Goal: Find specific page/section: Find specific page/section

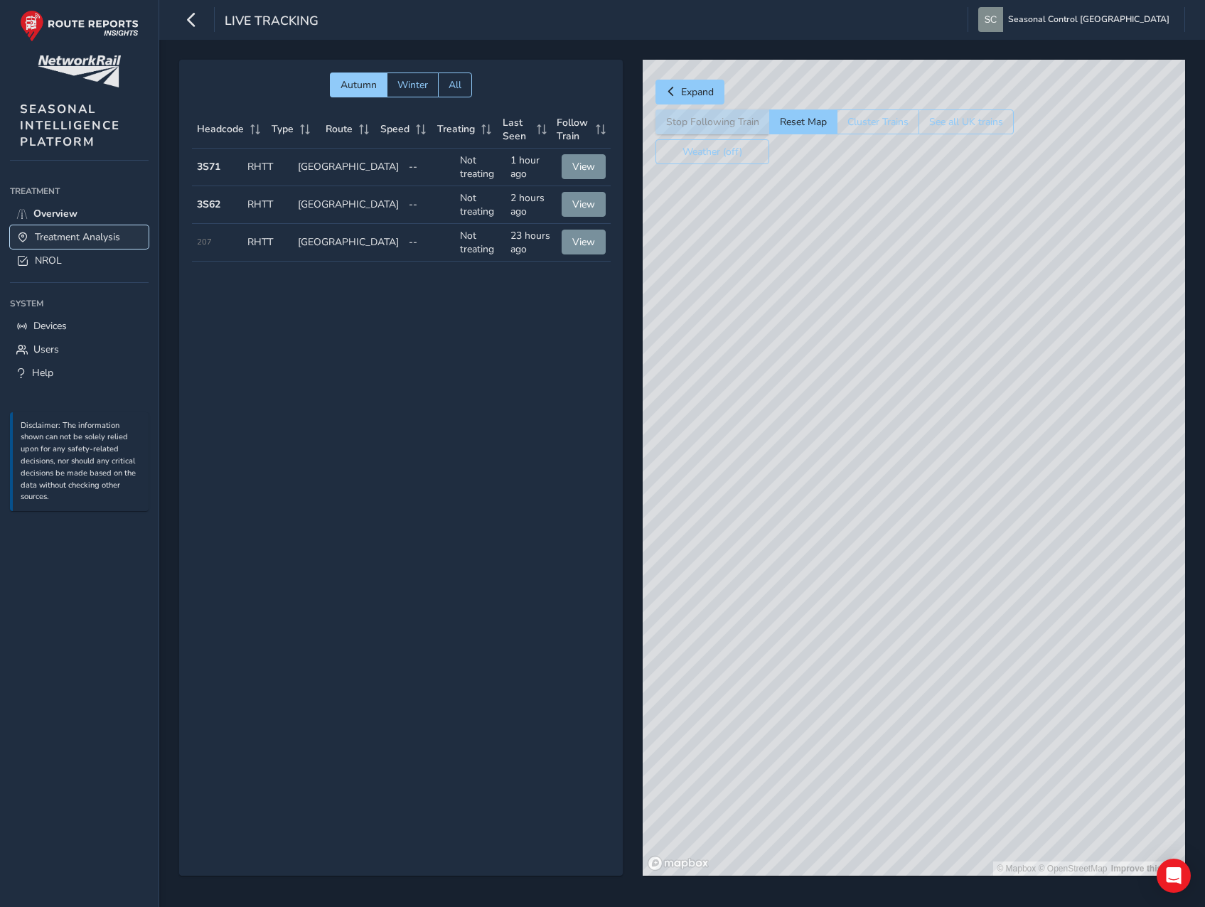
click at [65, 237] on span "Treatment Analysis" at bounding box center [77, 237] width 85 height 14
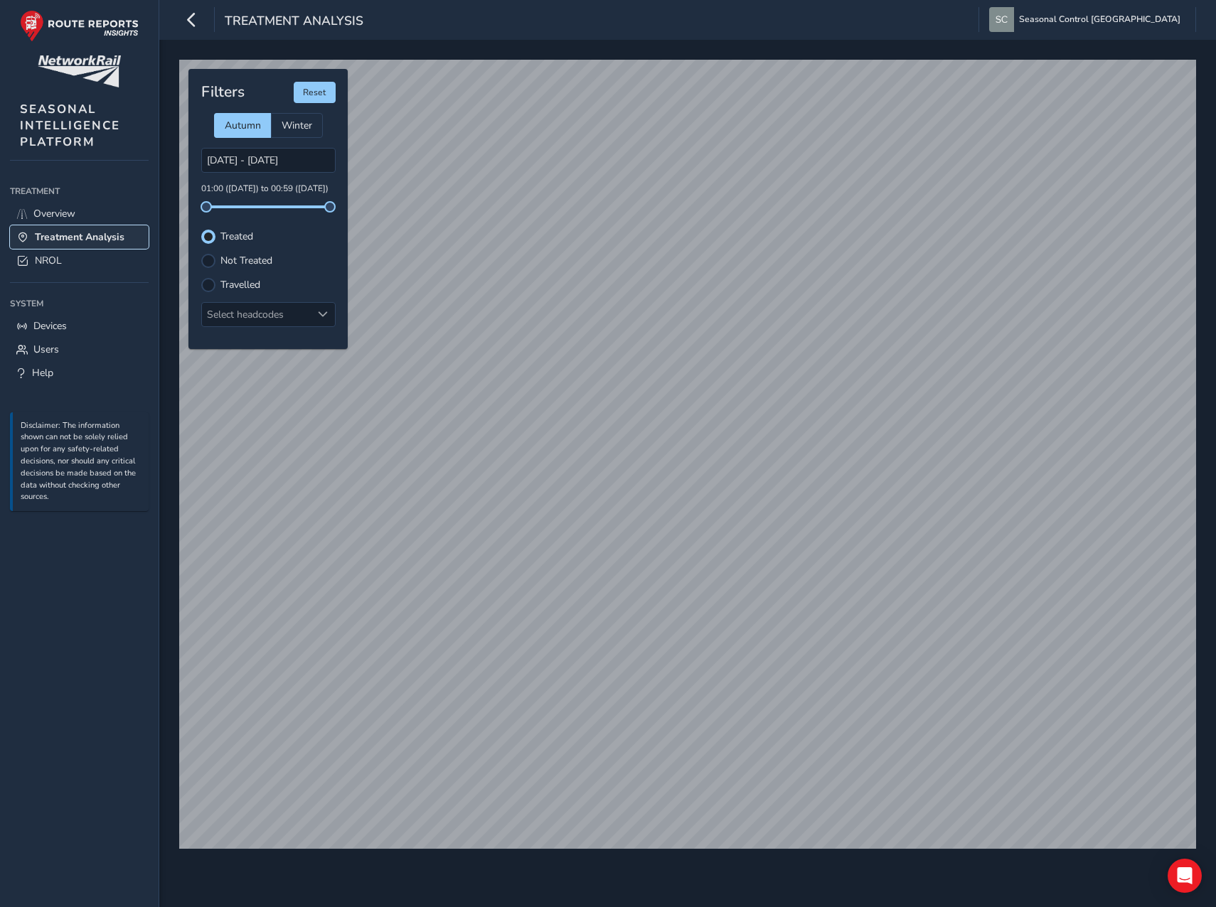
type input "[DATE] - [DATE]"
click at [230, 258] on label "Not Treated" at bounding box center [246, 261] width 52 height 10
click at [208, 259] on input "Not Treated" at bounding box center [208, 259] width 0 height 0
click at [266, 309] on div "Select headcodes" at bounding box center [256, 314] width 109 height 23
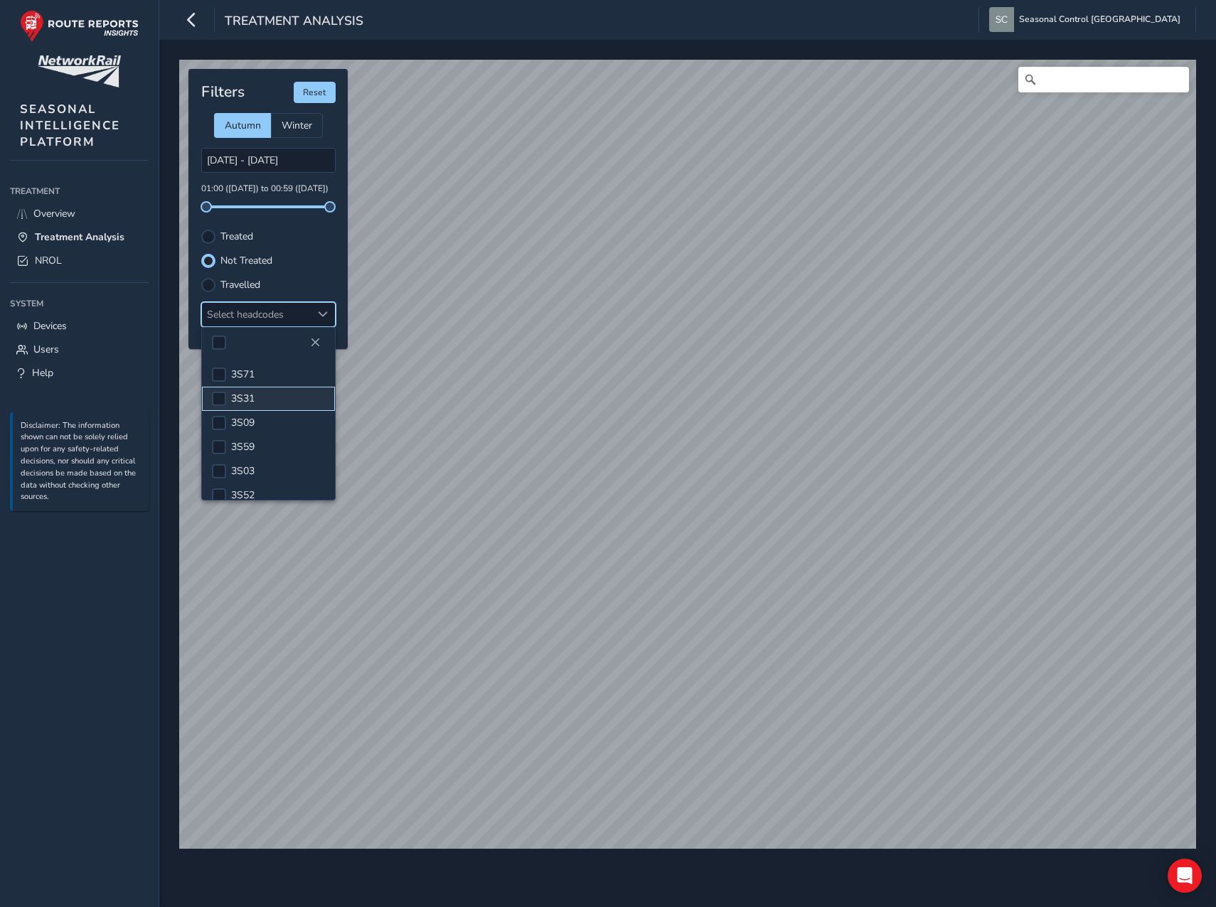
click at [274, 392] on li "3S31" at bounding box center [268, 399] width 133 height 24
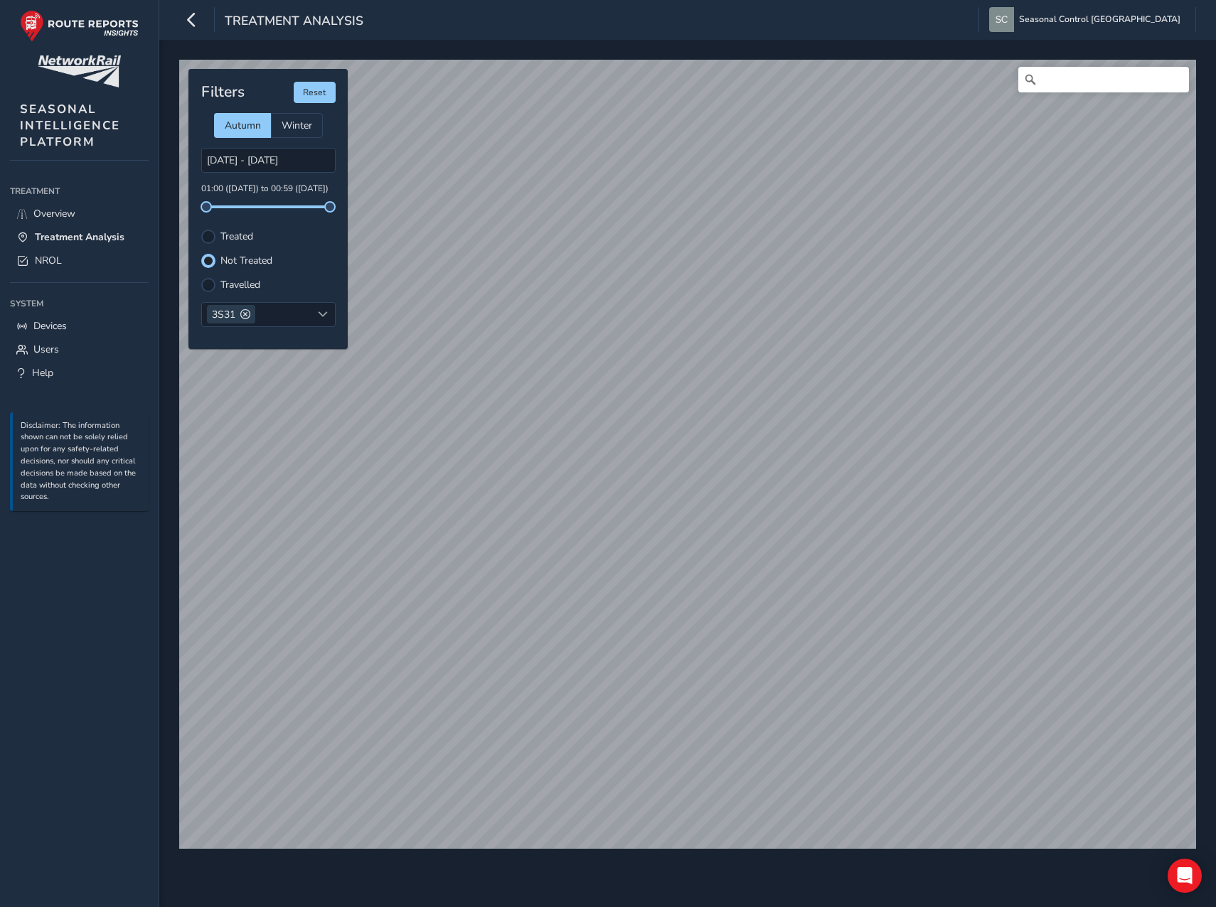
click at [225, 232] on label "Treated" at bounding box center [236, 237] width 33 height 10
click at [208, 235] on input "Treated" at bounding box center [208, 235] width 0 height 0
click at [308, 86] on button "Reset" at bounding box center [315, 92] width 42 height 21
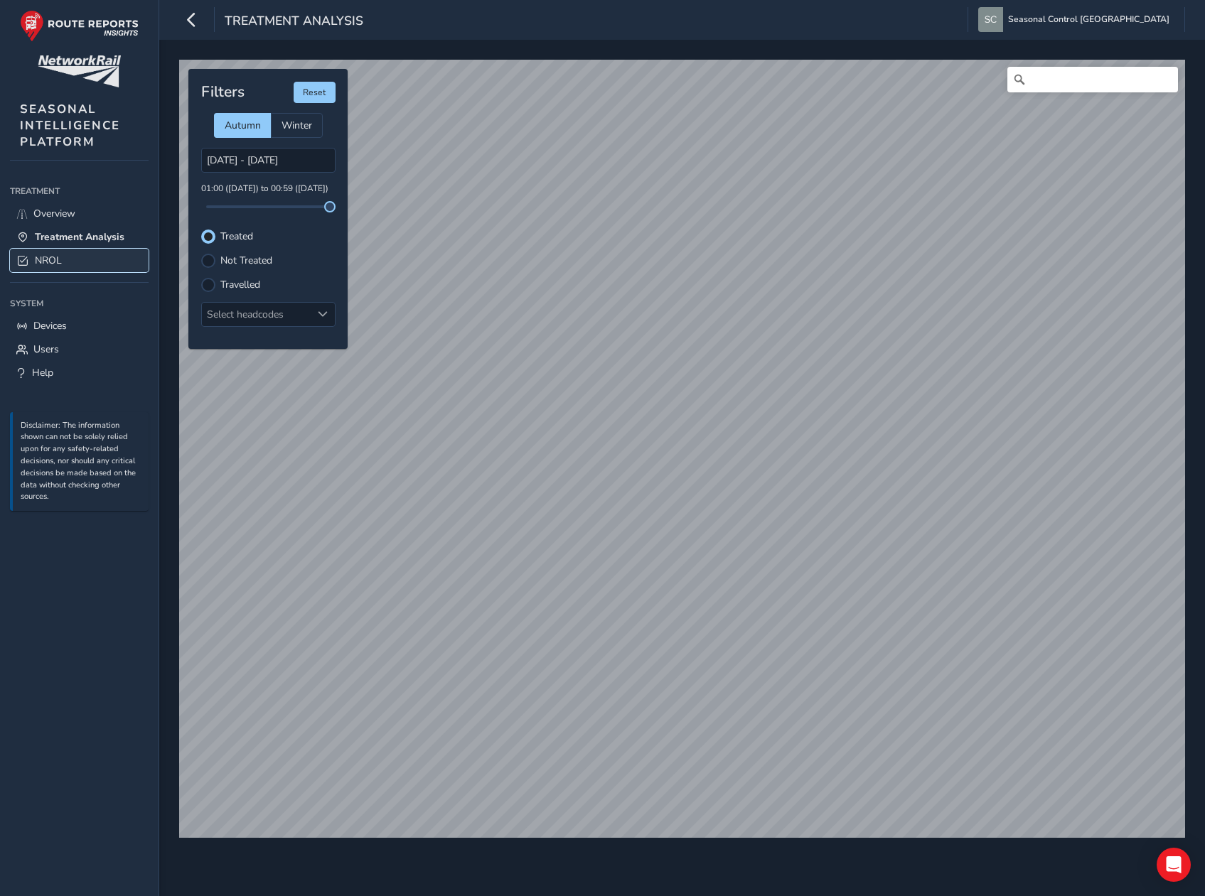
click at [100, 264] on link "NROL" at bounding box center [79, 260] width 139 height 23
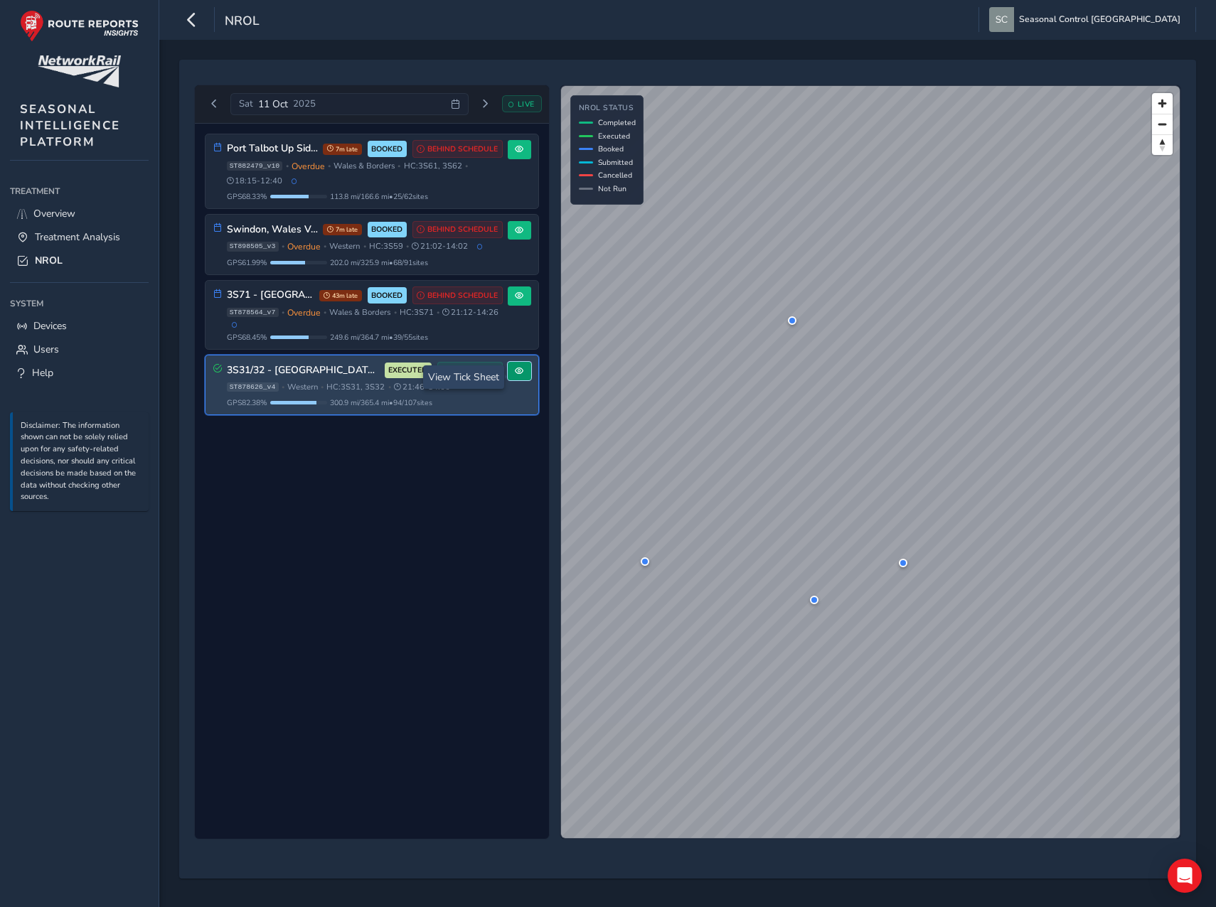
click at [520, 375] on span at bounding box center [519, 371] width 9 height 9
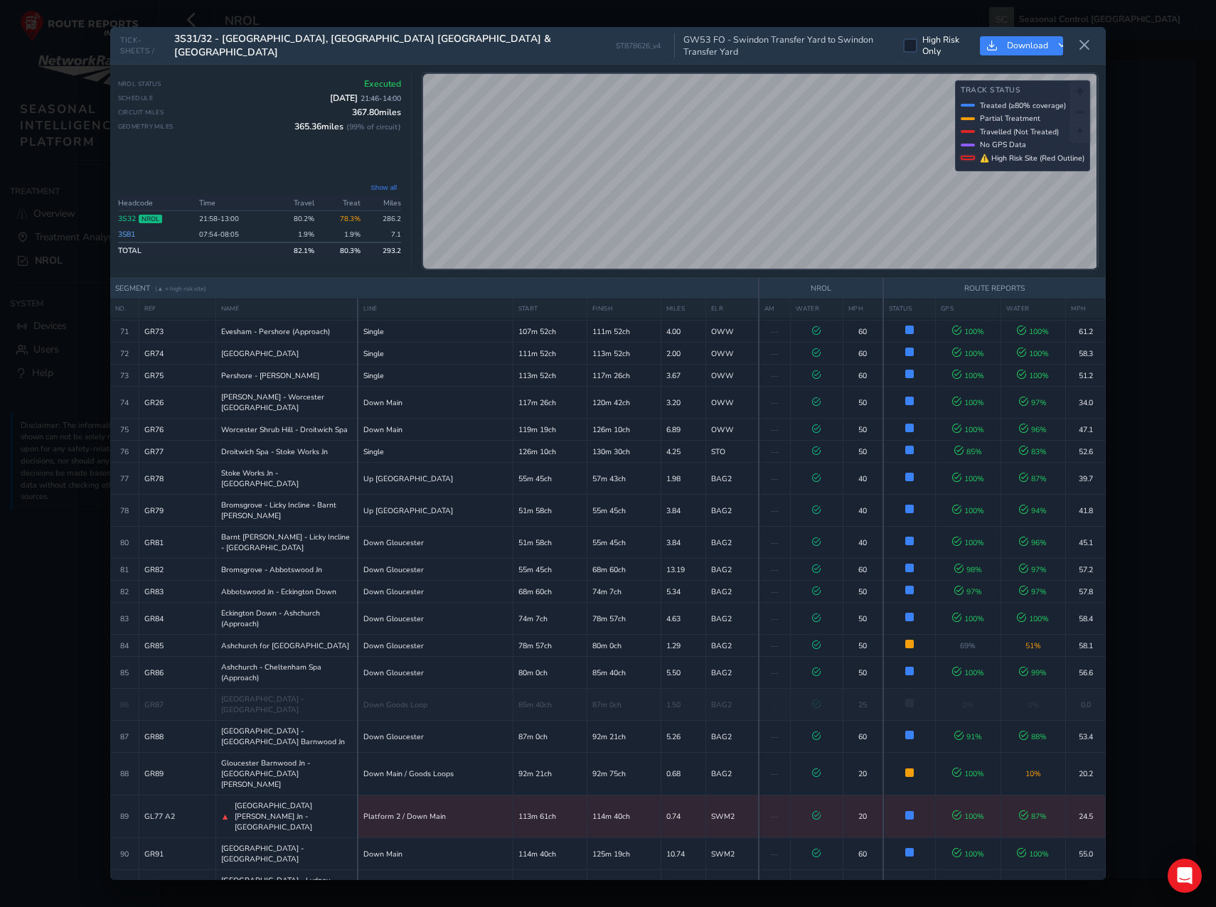
scroll to position [1821, 0]
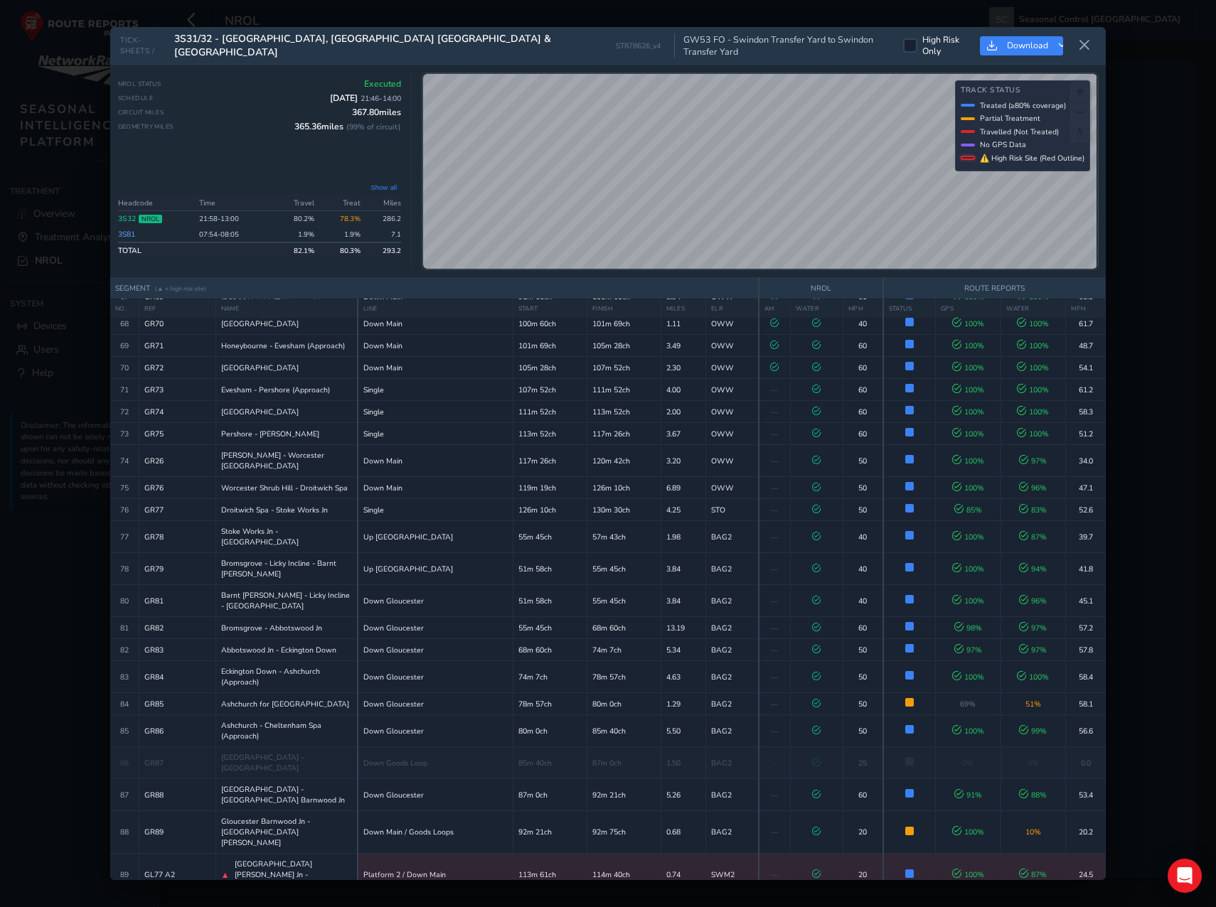
click at [744, 279] on div "TICK-SHEETS / 3S31/32 - [GEOGRAPHIC_DATA], [GEOGRAPHIC_DATA] [GEOGRAPHIC_DATA] …" at bounding box center [607, 453] width 995 height 852
click at [854, 58] on div "TICK-SHEETS / 3S31/32 - [GEOGRAPHIC_DATA], [GEOGRAPHIC_DATA] [GEOGRAPHIC_DATA] …" at bounding box center [607, 453] width 995 height 852
click at [842, 284] on div "TICK-SHEETS / 3S31/32 - [GEOGRAPHIC_DATA], [GEOGRAPHIC_DATA] [GEOGRAPHIC_DATA] …" at bounding box center [607, 453] width 995 height 852
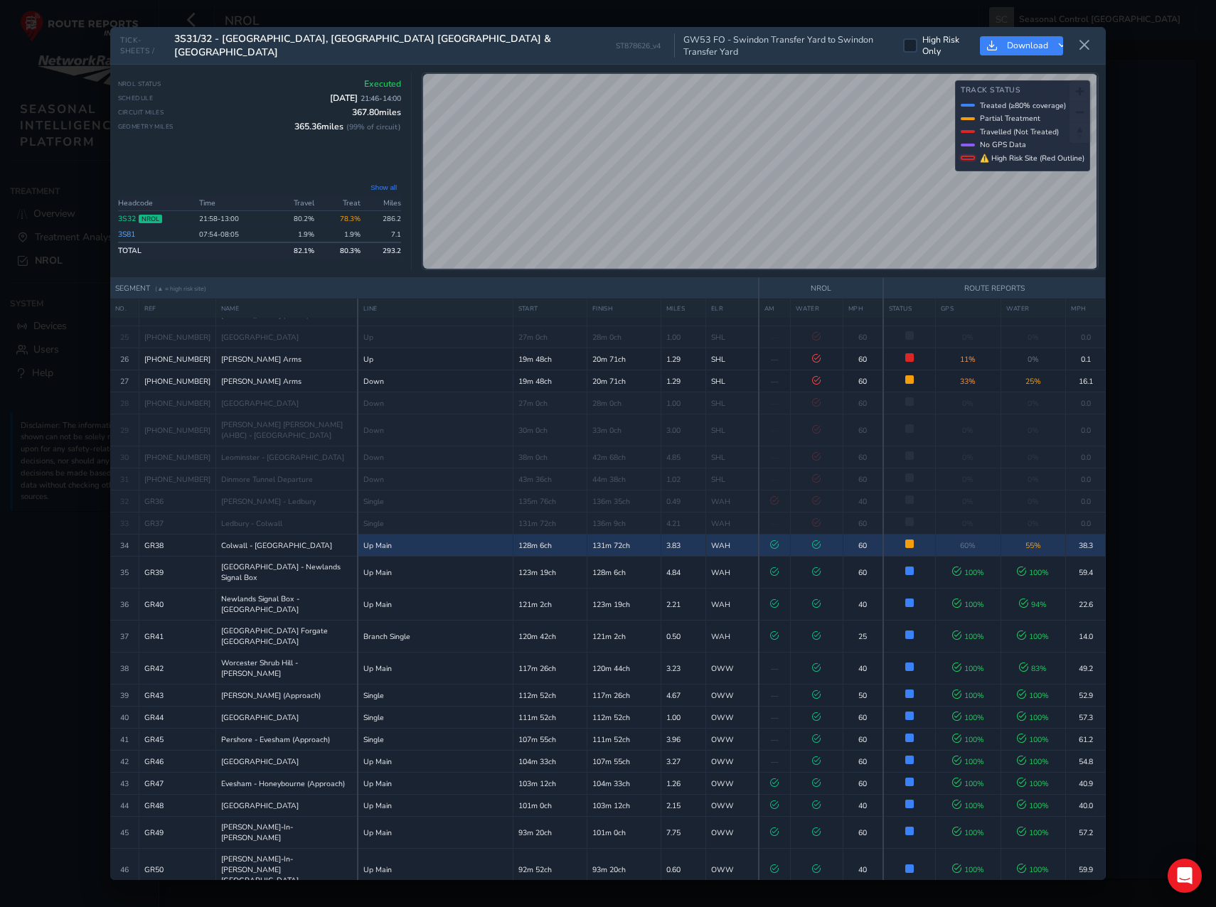
scroll to position [647, 0]
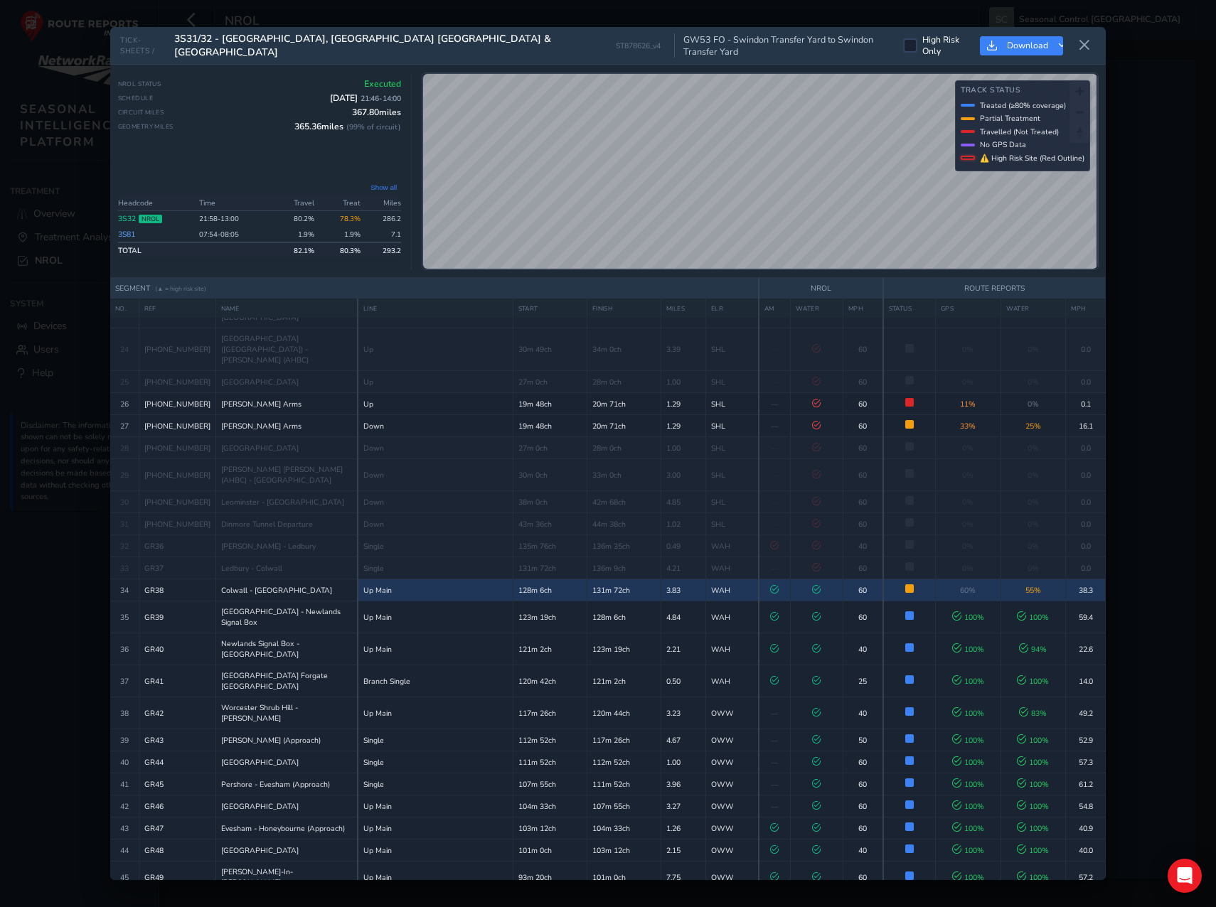
click at [793, 272] on div "NROL Status Executed Schedule [DATE] 21:46 - 14:00 Circuit Miles 367.80 miles G…" at bounding box center [607, 171] width 995 height 213
